Goal: Task Accomplishment & Management: Use online tool/utility

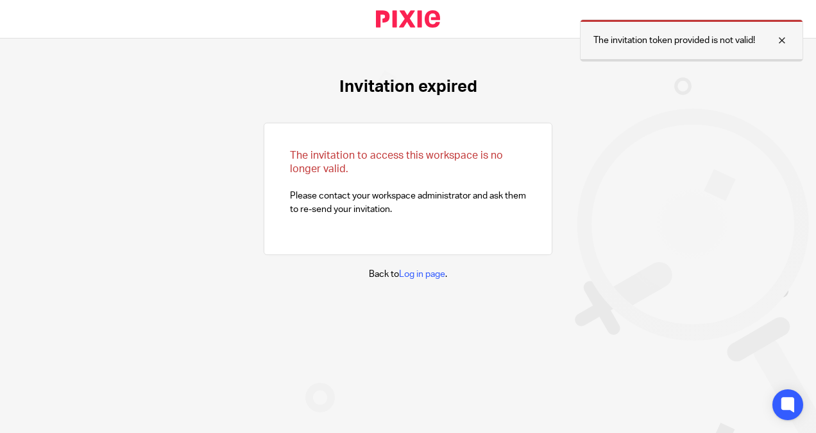
click at [784, 42] on div at bounding box center [772, 40] width 35 height 15
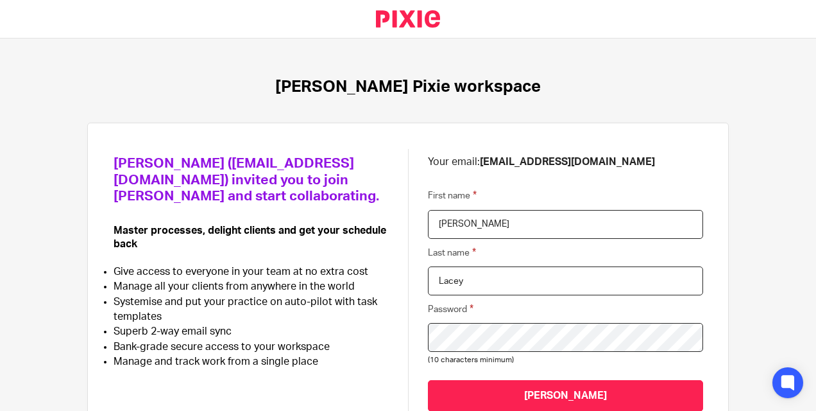
click at [428, 380] on input "[PERSON_NAME]" at bounding box center [565, 395] width 275 height 31
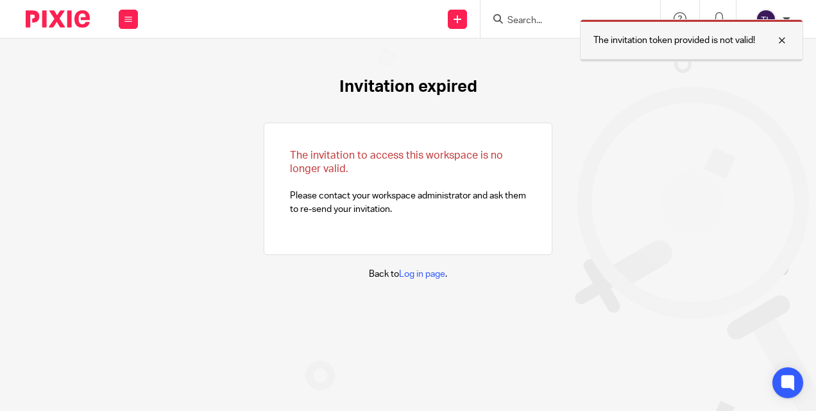
click at [789, 41] on div at bounding box center [772, 40] width 35 height 15
click at [789, 44] on div at bounding box center [772, 40] width 35 height 15
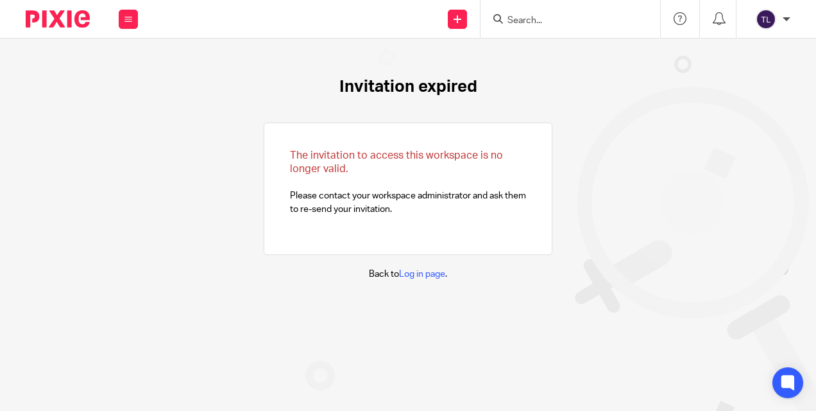
click at [775, 19] on div "The invitation token provided is not valid!" at bounding box center [803, 40] width 223 height 42
click at [781, 15] on div "[PERSON_NAME]" at bounding box center [770, 19] width 41 height 21
click at [80, 26] on img at bounding box center [58, 18] width 64 height 17
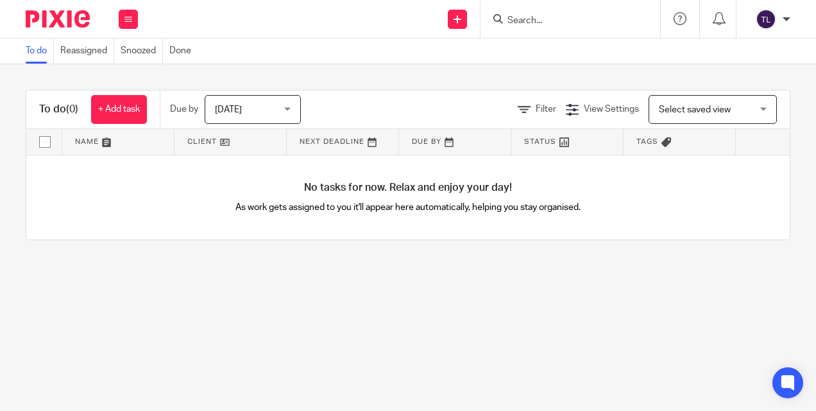
click at [553, 44] on div "To do Reassigned Snoozed Done" at bounding box center [408, 52] width 816 height 26
click at [551, 9] on div at bounding box center [571, 19] width 180 height 38
click at [536, 18] on input "Search" at bounding box center [564, 21] width 116 height 12
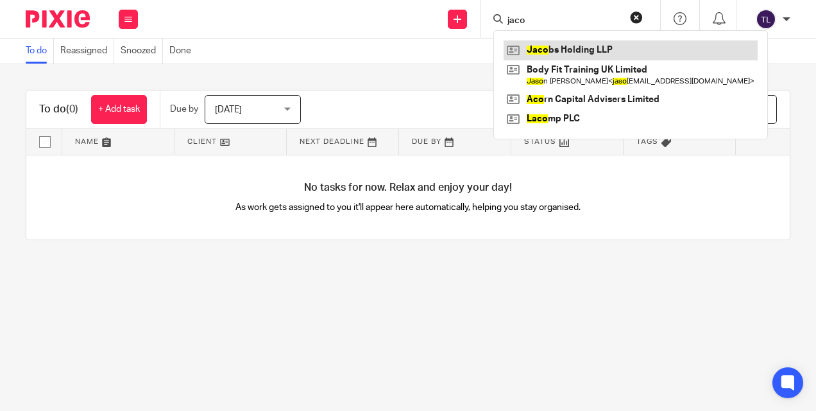
type input "jaco"
click at [577, 46] on link at bounding box center [631, 49] width 254 height 19
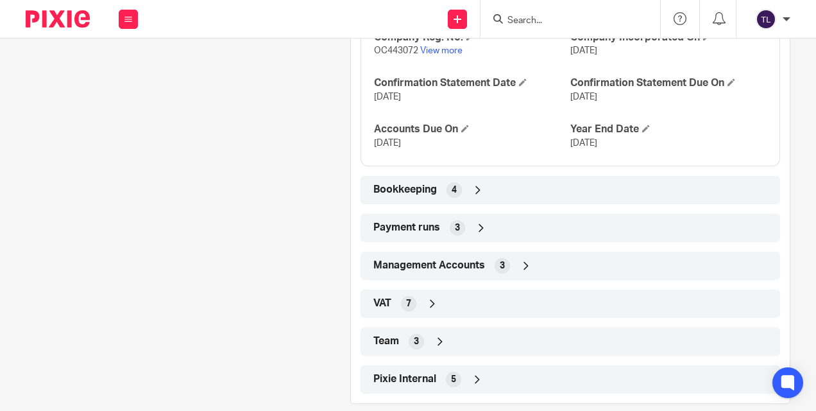
scroll to position [755, 0]
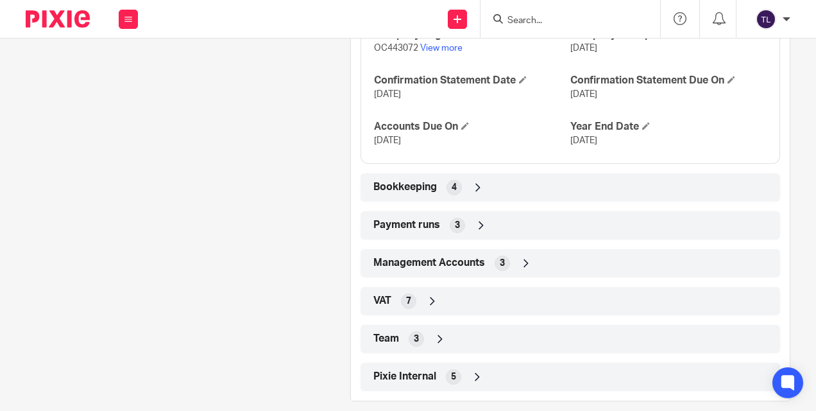
click at [472, 181] on icon at bounding box center [478, 187] width 13 height 13
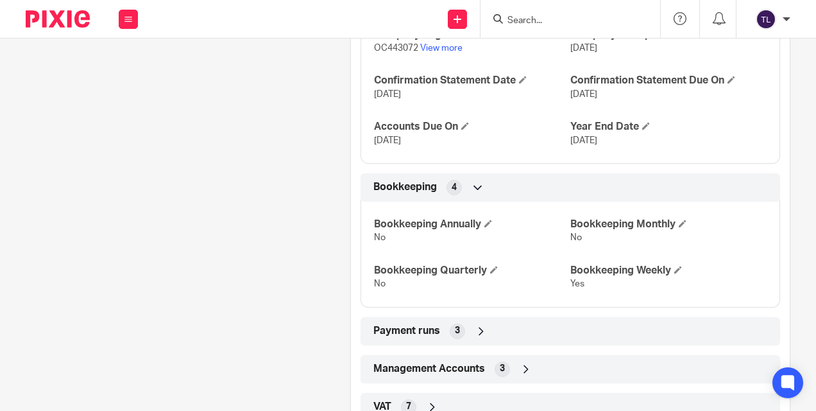
click at [472, 181] on icon at bounding box center [478, 187] width 13 height 13
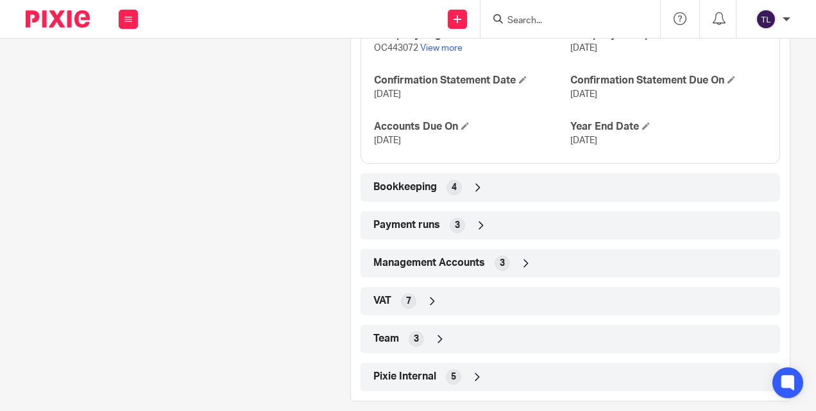
click at [475, 219] on icon at bounding box center [481, 225] width 13 height 13
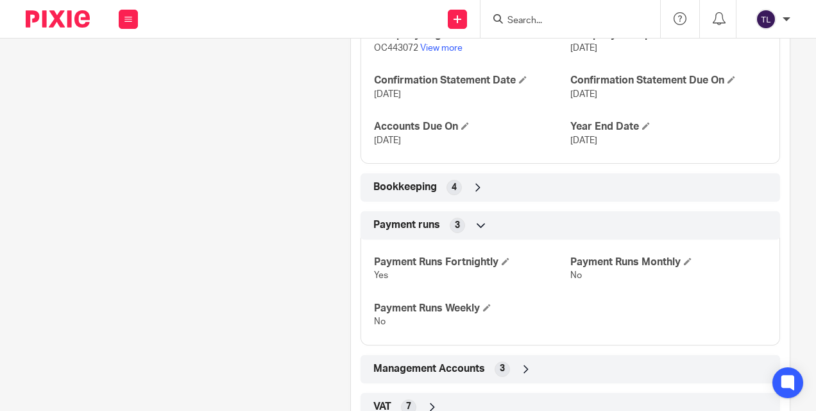
click at [487, 214] on div "Payment runs 3" at bounding box center [570, 225] width 400 height 22
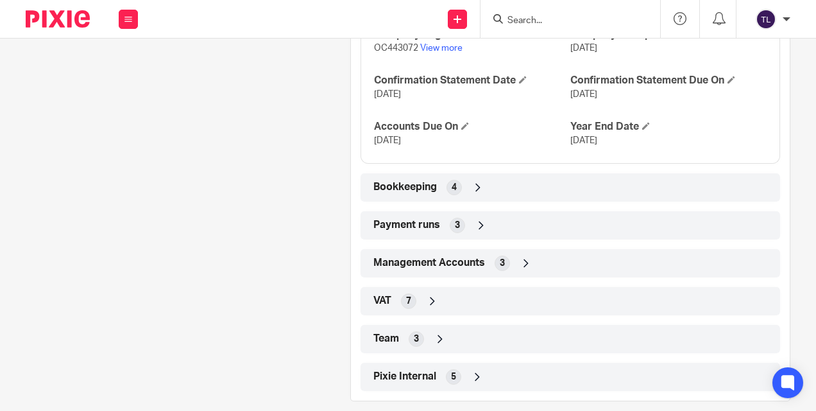
click at [525, 257] on icon at bounding box center [526, 263] width 13 height 13
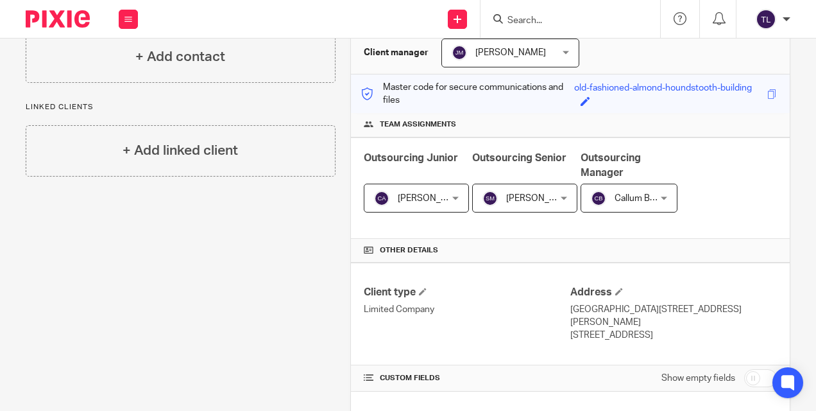
scroll to position [0, 0]
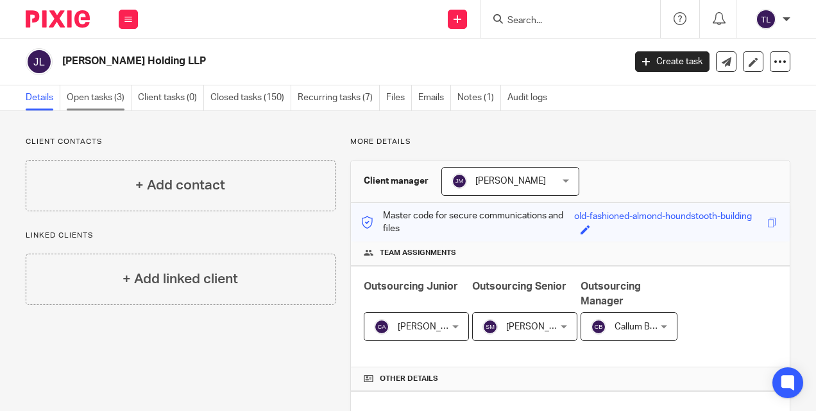
click at [92, 92] on link "Open tasks (3)" at bounding box center [99, 97] width 65 height 25
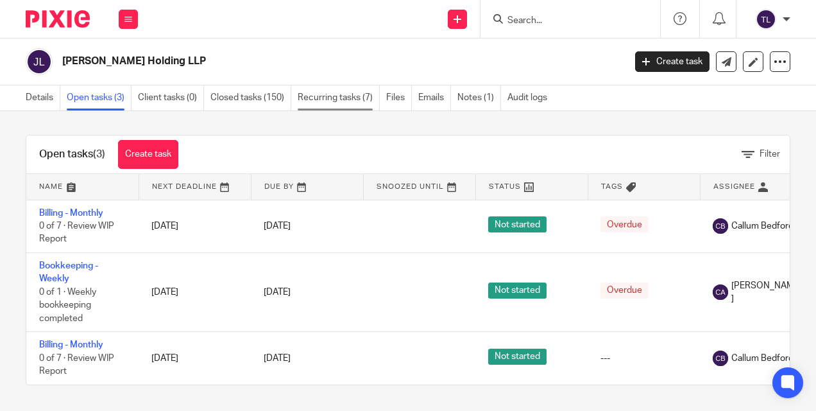
click at [347, 98] on link "Recurring tasks (7)" at bounding box center [339, 97] width 82 height 25
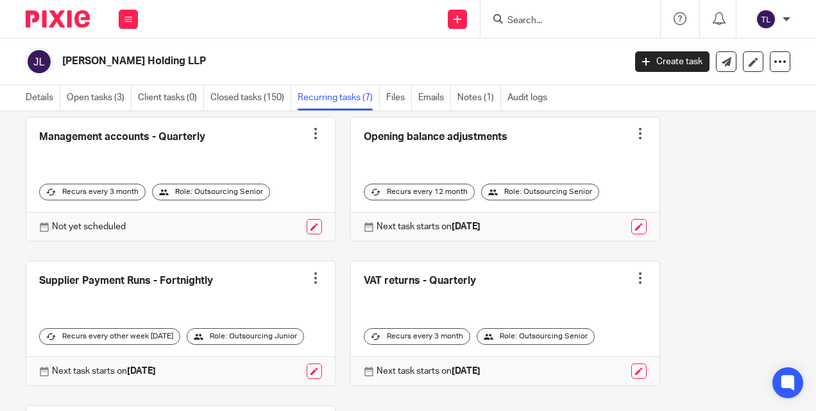
scroll to position [193, 0]
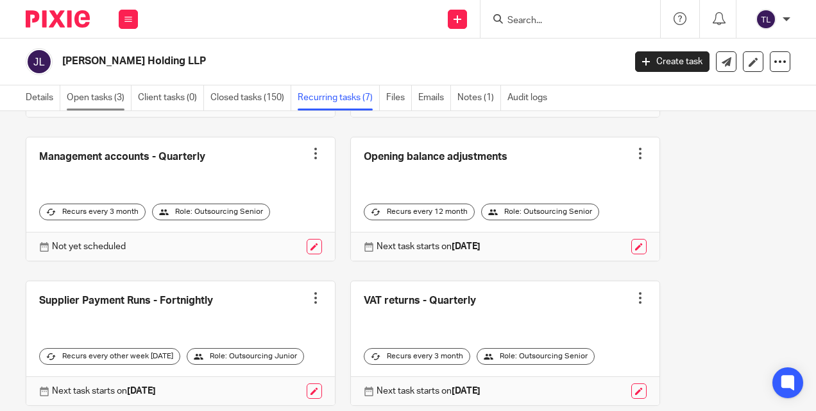
click at [105, 99] on link "Open tasks (3)" at bounding box center [99, 97] width 65 height 25
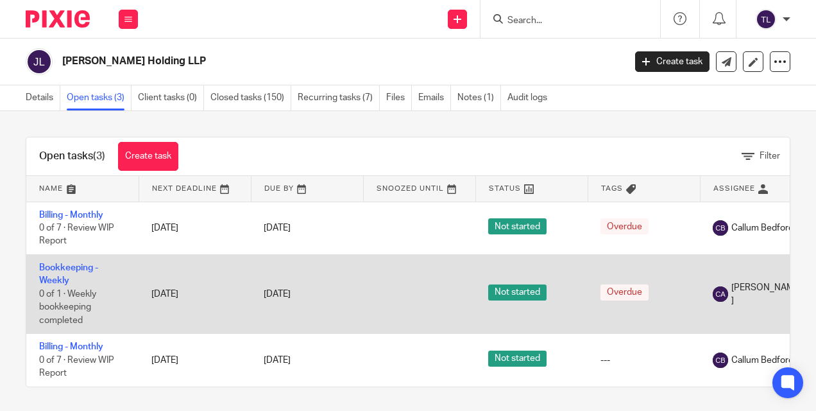
scroll to position [10, 0]
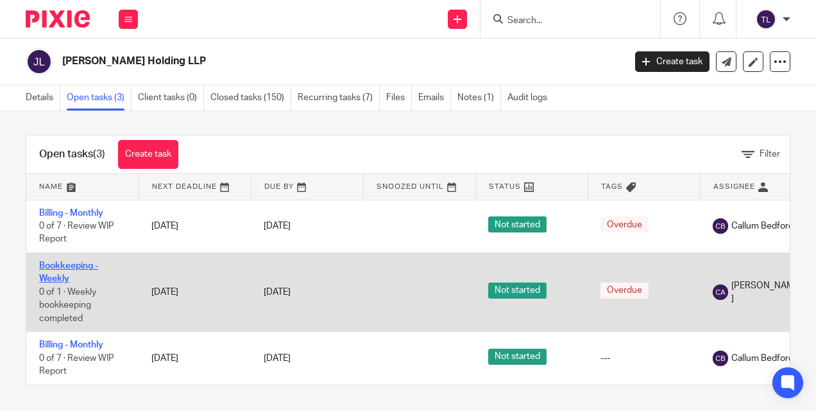
click at [55, 261] on link "Bookkeeping - Weekly" at bounding box center [68, 272] width 59 height 22
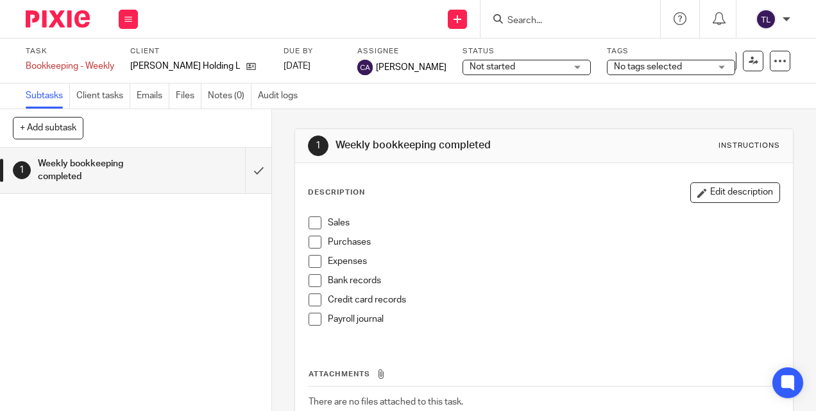
click at [31, 12] on img at bounding box center [58, 18] width 64 height 17
